Goal: Transaction & Acquisition: Book appointment/travel/reservation

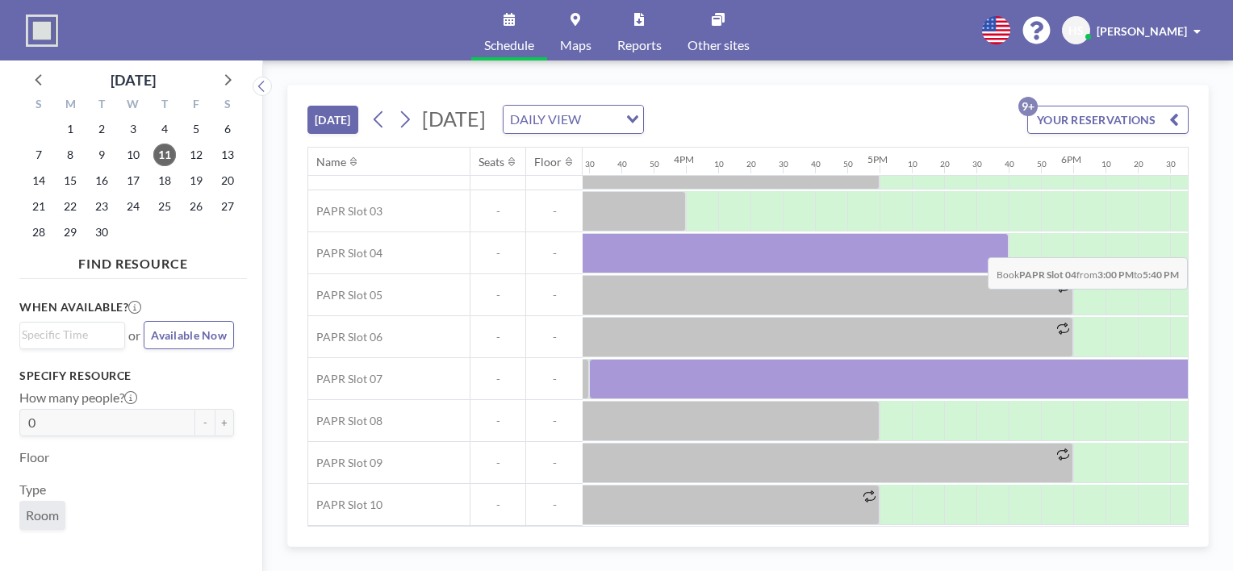
scroll to position [117, 3159]
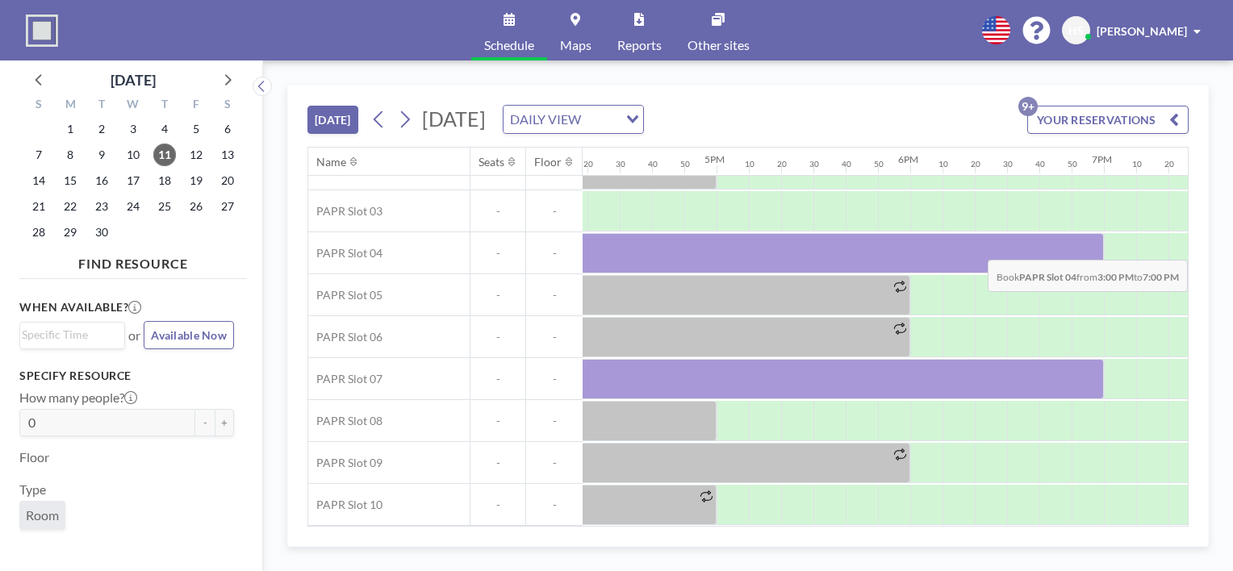
drag, startPoint x: 709, startPoint y: 250, endPoint x: 1088, endPoint y: 248, distance: 379.4
click at [1088, 248] on div at bounding box center [716, 253] width 775 height 40
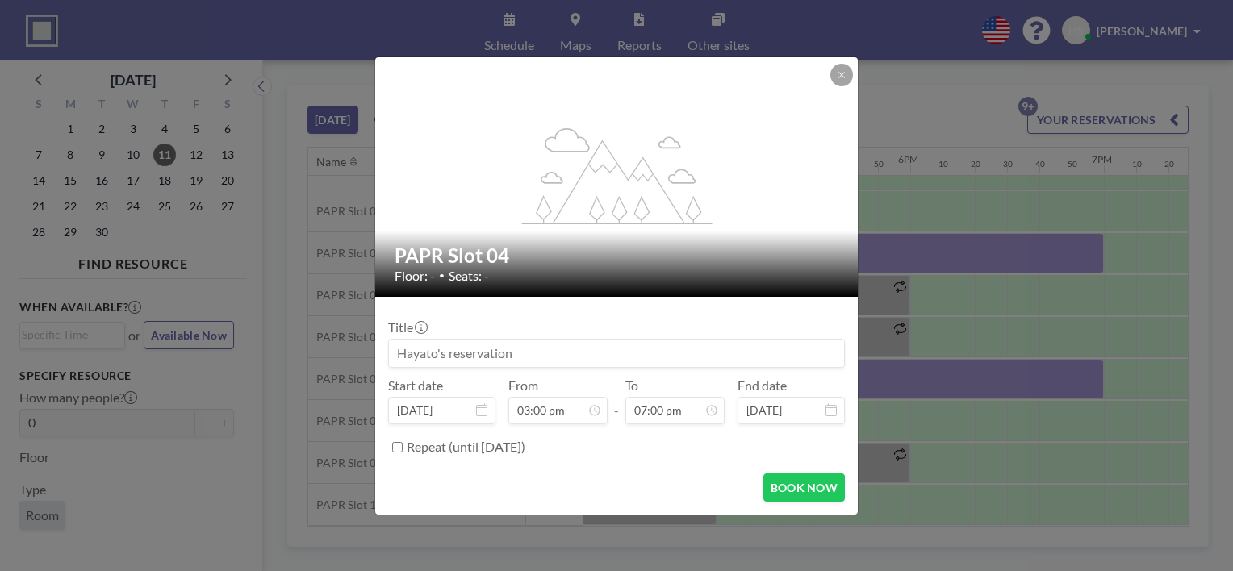
scroll to position [3275, 0]
click at [593, 355] on input at bounding box center [616, 353] width 455 height 27
type input "For [PERSON_NAME]"
click at [788, 478] on button "BOOK NOW" at bounding box center [805, 488] width 82 height 28
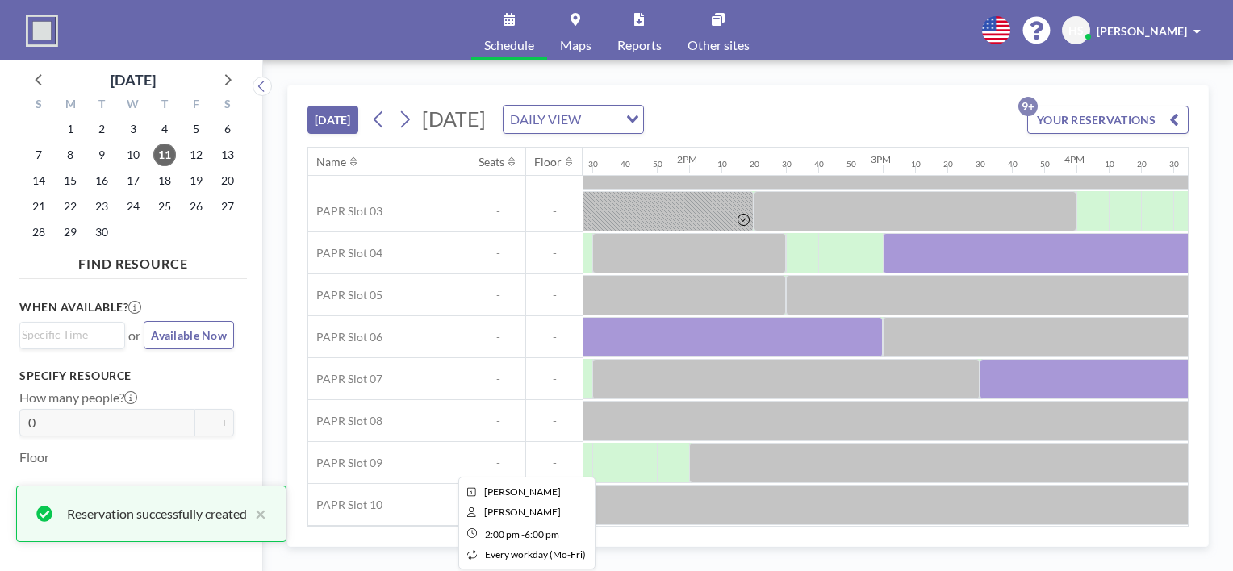
scroll to position [117, 2609]
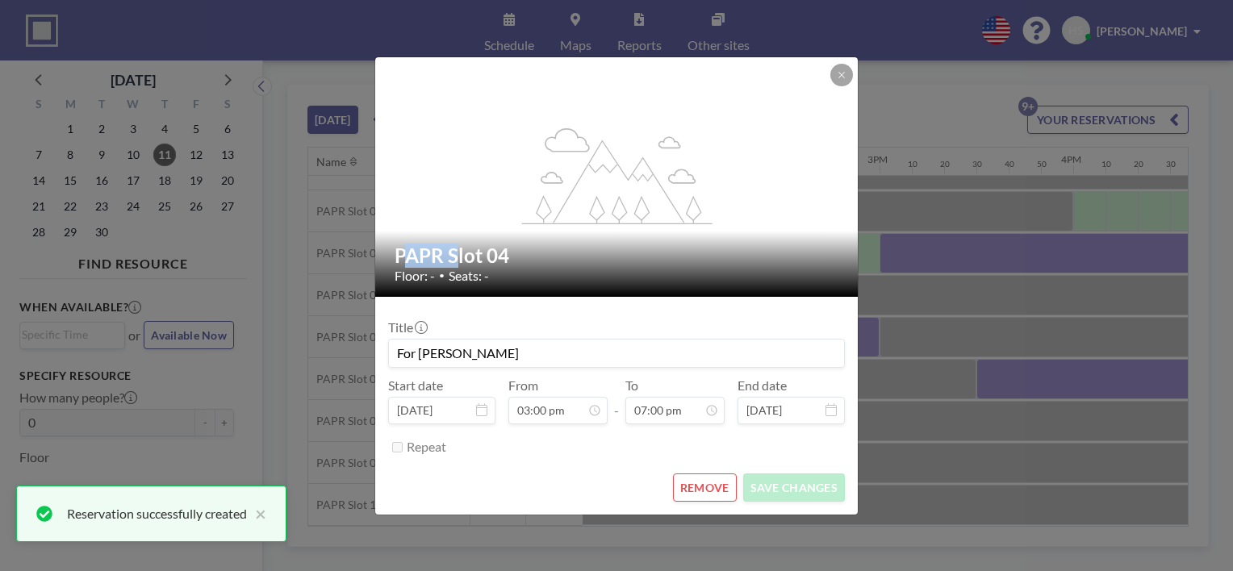
click at [930, 241] on div "flex-grow: 1.2; PAPR Slot 04 Floor: - • Seats: - Title For [PERSON_NAME] Start …" at bounding box center [616, 285] width 1233 height 571
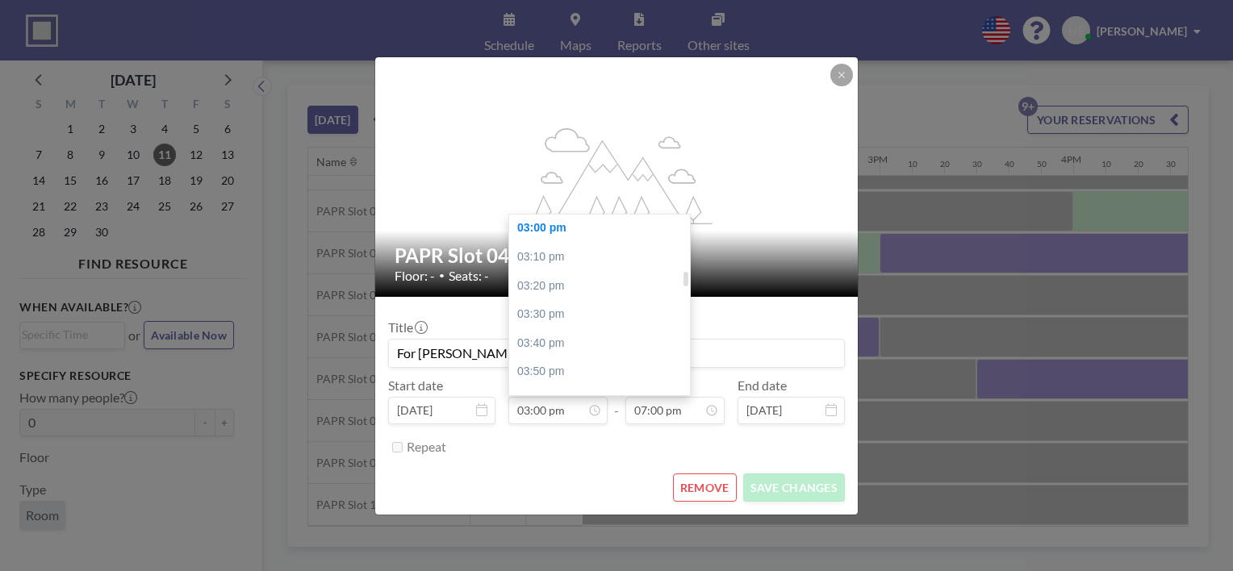
scroll to position [638, 0]
click at [685, 274] on div at bounding box center [686, 273] width 5 height 15
click at [626, 232] on div "02:30 pm" at bounding box center [603, 222] width 189 height 29
type input "02:30 pm"
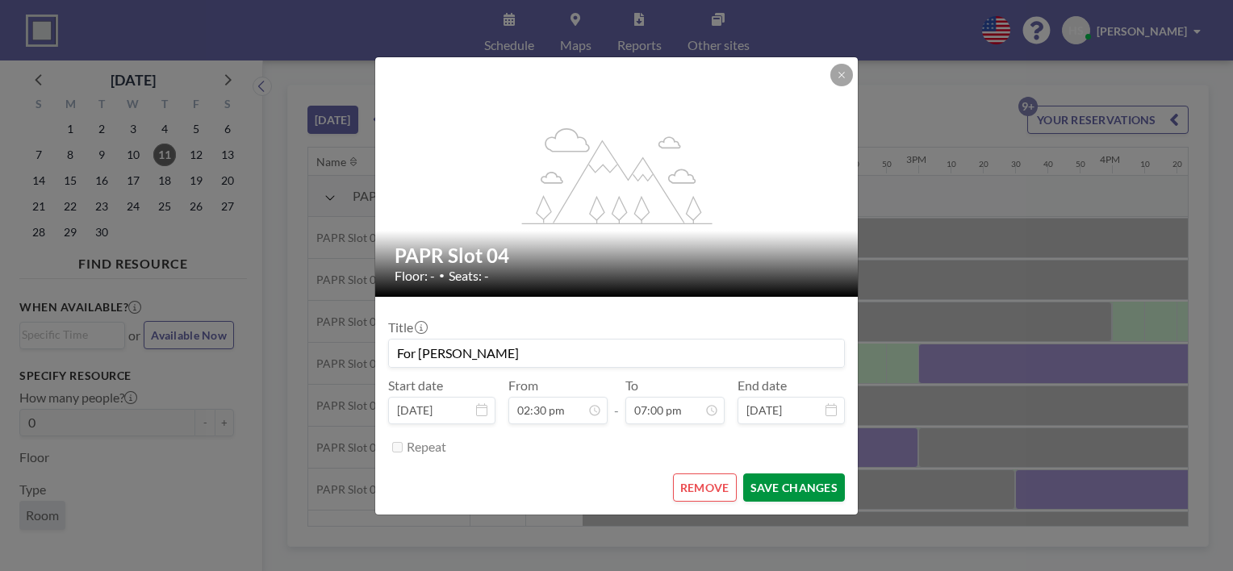
click at [785, 488] on button "SAVE CHANGES" at bounding box center [794, 488] width 102 height 28
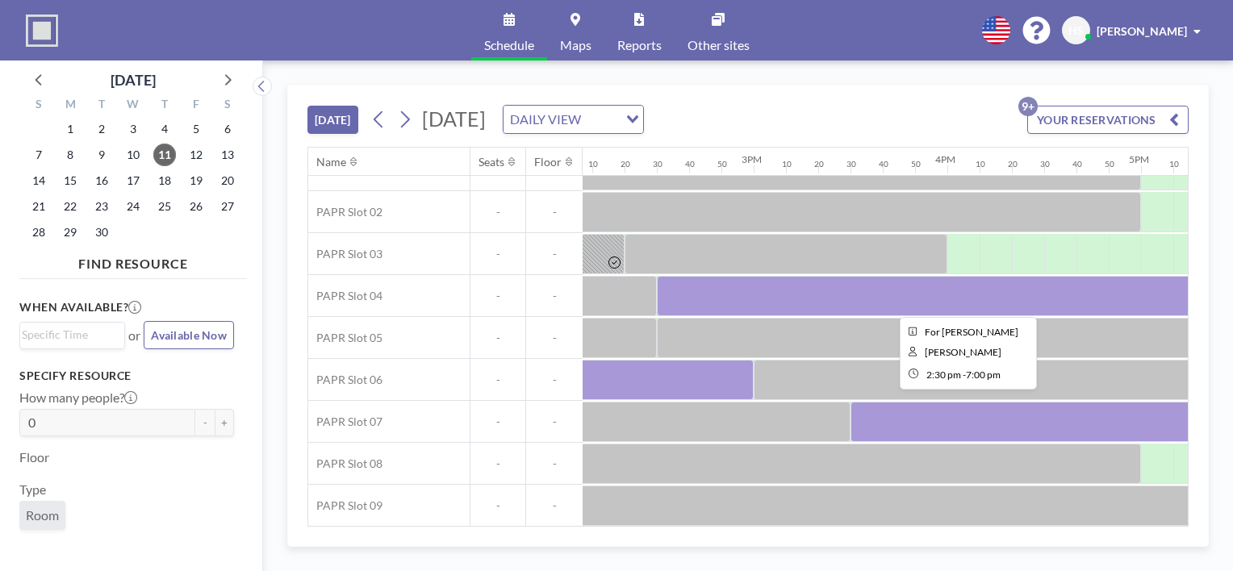
scroll to position [68, 2735]
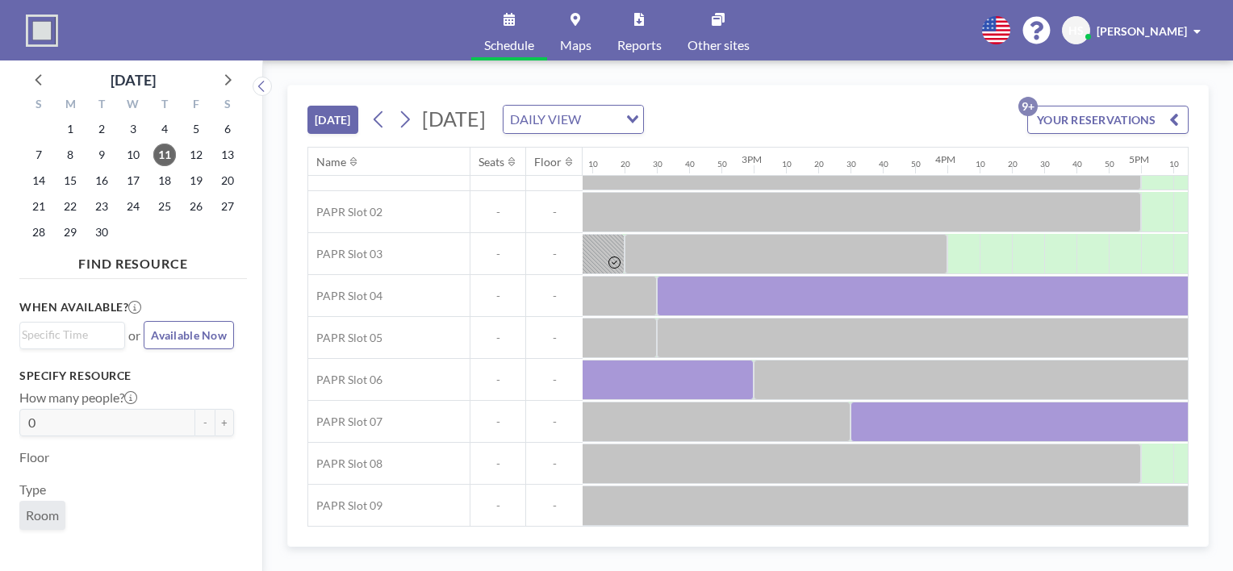
drag, startPoint x: 761, startPoint y: 571, endPoint x: 482, endPoint y: 308, distance: 383.7
click at [482, 308] on div "-" at bounding box center [498, 295] width 56 height 41
